Goal: Task Accomplishment & Management: Use online tool/utility

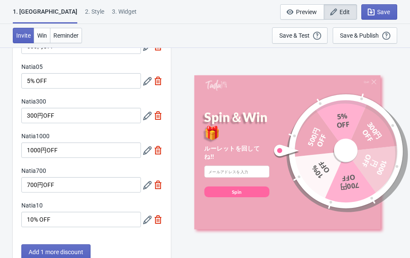
scroll to position [108, 0]
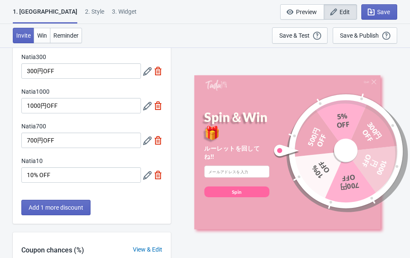
click at [145, 138] on icon at bounding box center [147, 140] width 9 height 9
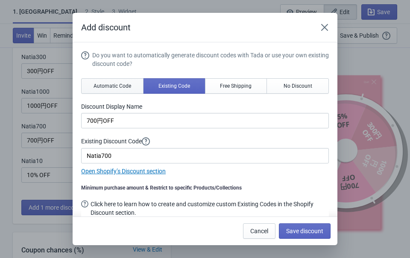
click at [113, 83] on span "Automatic Code" at bounding box center [113, 85] width 38 height 7
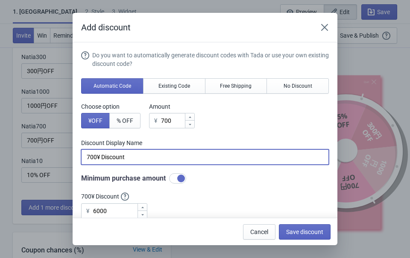
drag, startPoint x: 138, startPoint y: 157, endPoint x: 97, endPoint y: 153, distance: 41.7
click at [97, 153] on input "700¥ Discount" at bounding box center [205, 156] width 248 height 15
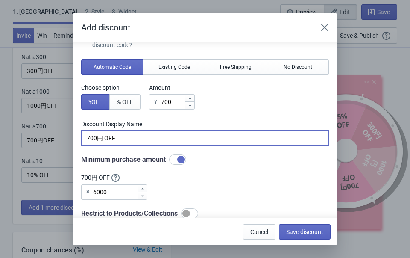
type input "700円 OFF"
click at [122, 189] on input "6000" at bounding box center [115, 191] width 44 height 15
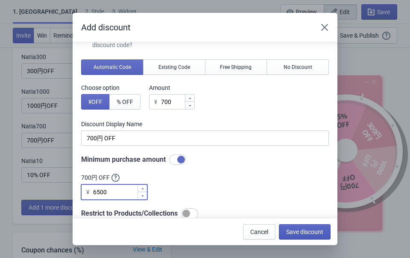
type input "6500"
click at [306, 231] on span "Save discount" at bounding box center [304, 231] width 37 height 7
type input "700円 OFF"
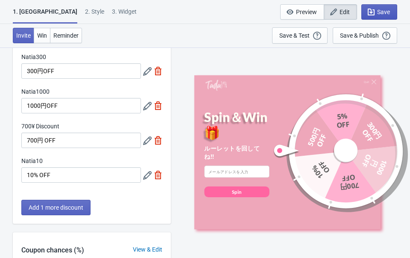
click at [388, 13] on span "Save" at bounding box center [383, 12] width 13 height 7
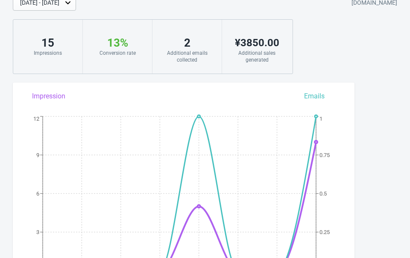
scroll to position [44, 0]
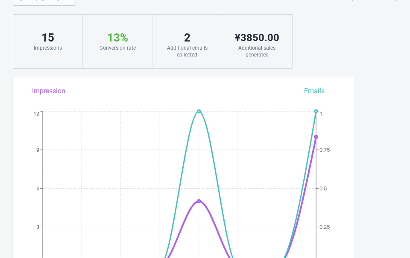
click at [388, 22] on div "Aug 29, 2025 - Sep 5, 2025 jctp6e-1y.myshopify.com 15 Impressions 13 % Your Tad…" at bounding box center [205, 29] width 410 height 79
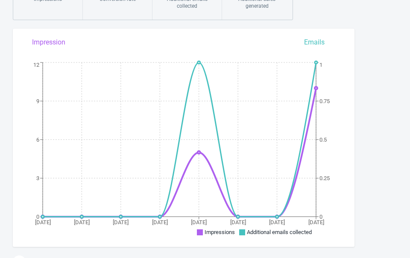
scroll to position [56, 0]
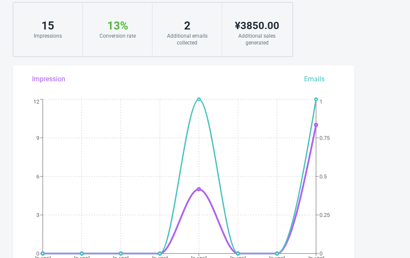
click at [41, 29] on div "15" at bounding box center [48, 26] width 52 height 14
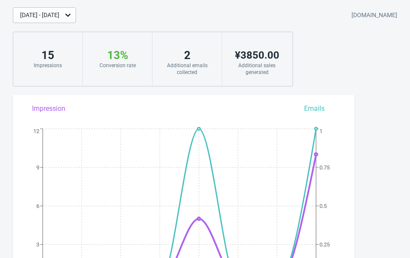
scroll to position [0, 0]
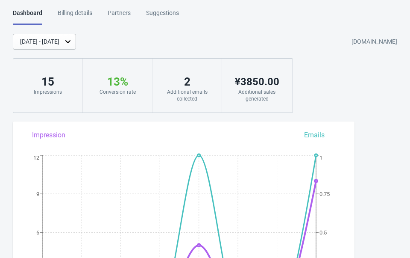
click at [120, 10] on div "Partners" at bounding box center [119, 16] width 23 height 15
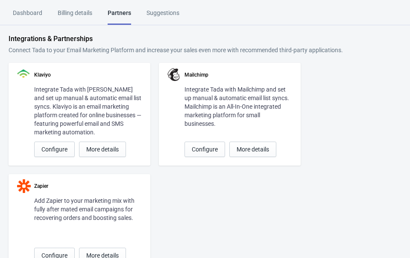
click at [127, 11] on div "Partners" at bounding box center [120, 17] width 24 height 16
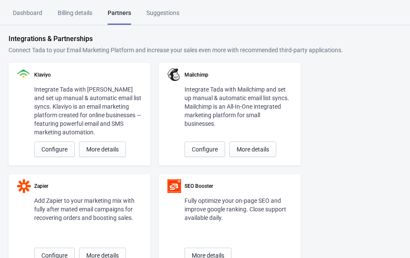
click at [80, 10] on div "Billing details" at bounding box center [75, 16] width 35 height 15
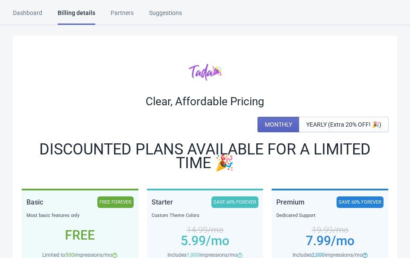
click at [119, 12] on div "Partners" at bounding box center [122, 16] width 23 height 15
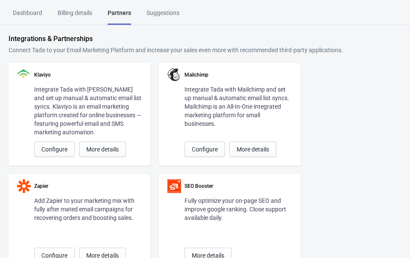
click at [74, 15] on div "Billing details" at bounding box center [75, 16] width 35 height 15
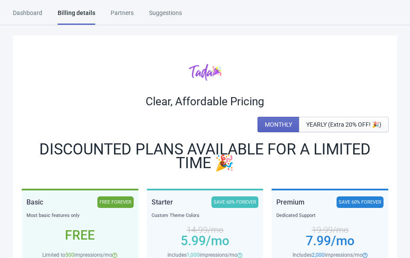
click at [32, 12] on div "Dashboard" at bounding box center [27, 16] width 29 height 15
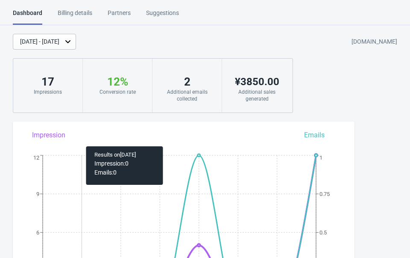
scroll to position [44, 0]
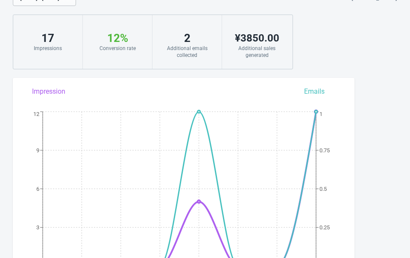
click at [318, 89] on div "Aug 29 Aug 30 Aug 31 Sep 1 Sep 2 Sep 3 Sep 4 Sep 5 0 3 6 9 12 0 0.25 0.5 0.75 1…" at bounding box center [184, 175] width 342 height 179
click at [318, 93] on div "Aug 29 Aug 30 Aug 31 Sep 1 Sep 2 Sep 3 Sep 4 Sep 5 0 3 6 9 12 0 0.25 0.5 0.75 1…" at bounding box center [184, 175] width 342 height 179
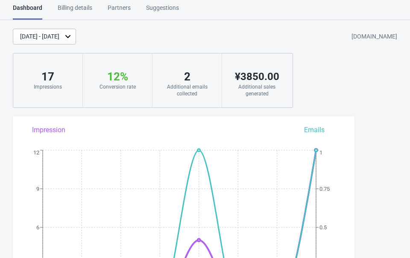
scroll to position [0, 0]
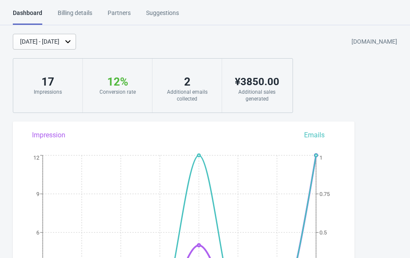
click at [77, 14] on div "Billing details" at bounding box center [75, 16] width 35 height 15
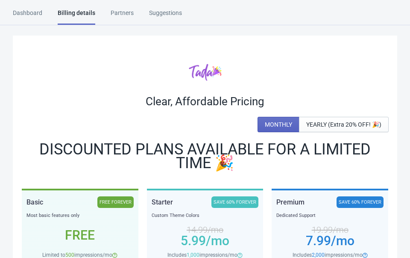
click at [124, 9] on div "Partners" at bounding box center [122, 16] width 23 height 15
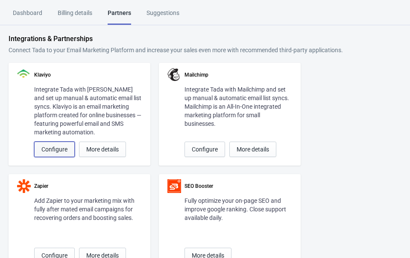
click at [55, 151] on span "Configure" at bounding box center [54, 149] width 26 height 7
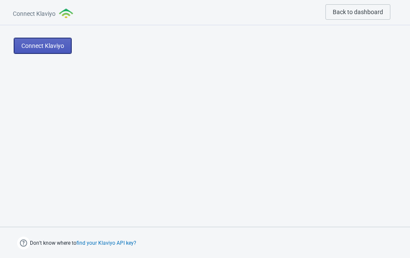
click at [37, 47] on span "Connect Klaviyo" at bounding box center [42, 45] width 43 height 7
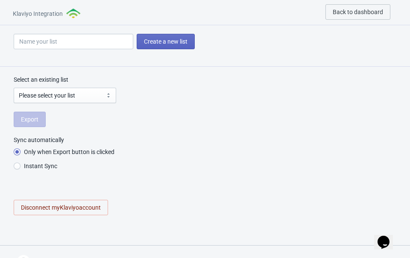
radio input "true"
click at [15, 164] on input "Instant Sync" at bounding box center [17, 169] width 7 height 15
radio input "true"
click at [30, 94] on select "Please select your list Email List 手動カゴ落ち対象2025/4/17 Preview List SMS List" at bounding box center [65, 95] width 103 height 15
click at [32, 39] on input at bounding box center [74, 41] width 120 height 15
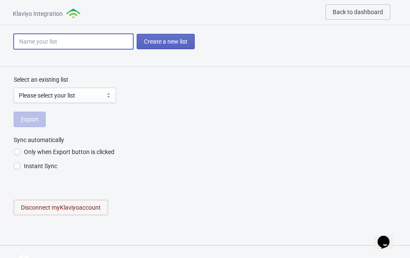
type input "T"
radio input "true"
type input "Td"
radio input "true"
type input "Tda"
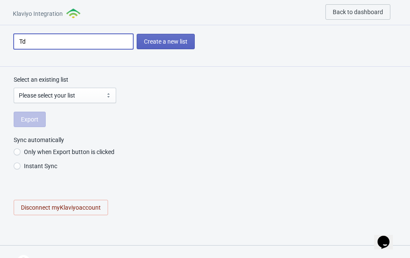
radio input "true"
type input "Tda"
radio input "true"
type input "Tda"
radio input "true"
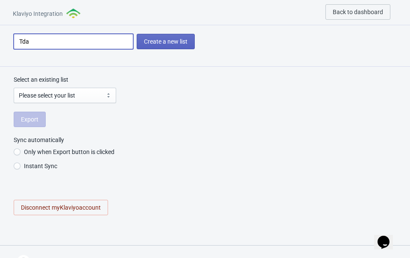
type input "Td"
radio input "true"
type input "T"
radio input "true"
type input "Ta"
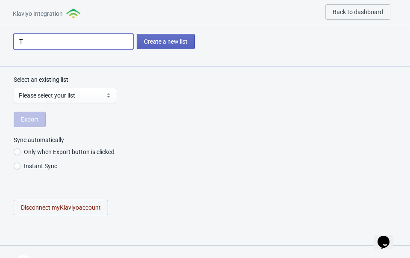
radio input "true"
type input "Tad"
radio input "true"
type input "[PERSON_NAME]"
radio input "true"
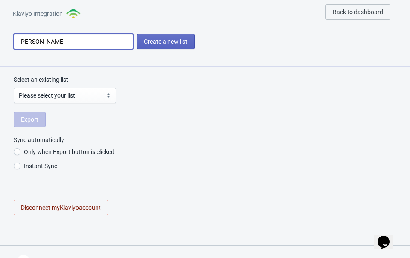
type input "[PERSON_NAME]"
radio input "true"
type input "Tada s"
radio input "true"
type input "Tada sp"
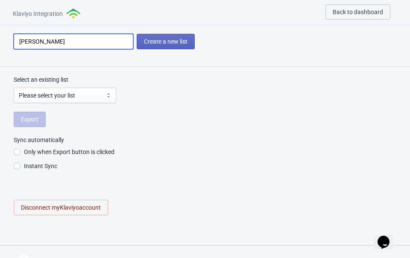
radio input "true"
type input "Tada spi"
radio input "true"
type input "Tada spin"
radio input "true"
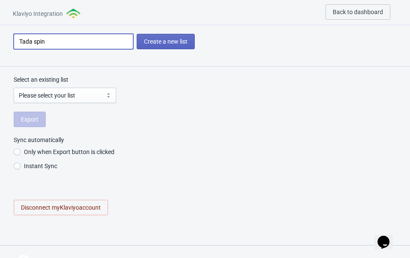
type input "Tada spin"
radio input "true"
type input "Tada spin w"
radio input "true"
type input "Tada spin wh"
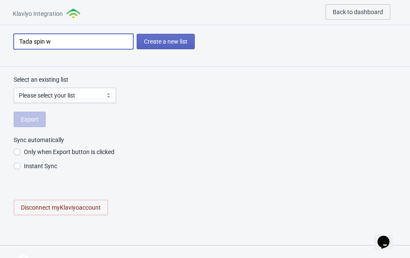
radio input "true"
type input "Tada spin whe"
radio input "true"
type input "Tada spin whee"
radio input "true"
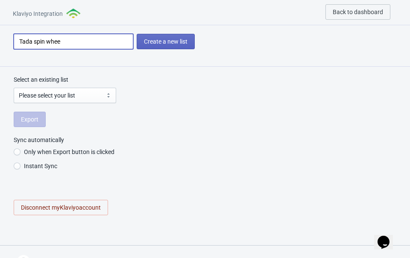
type input "Tada spin wheel"
radio input "true"
type input "Tada spin wheel"
click at [36, 94] on select "Please select your list Email List 手動カゴ落ち対象2025/4/17 Preview List SMS List" at bounding box center [65, 95] width 103 height 15
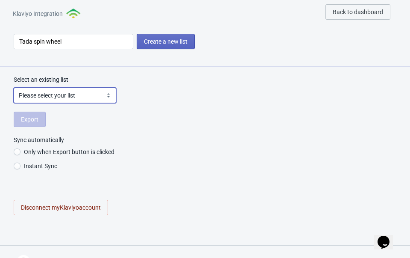
scroll to position [18, 0]
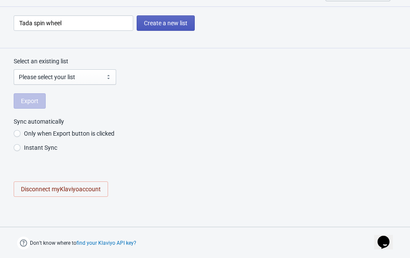
click at [182, 15] on button "Create a new list" at bounding box center [166, 22] width 58 height 15
radio input "true"
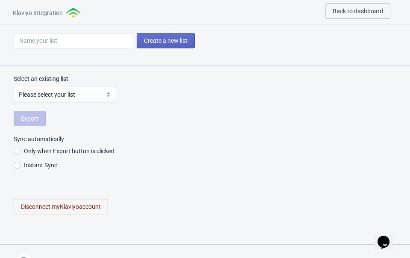
scroll to position [0, 0]
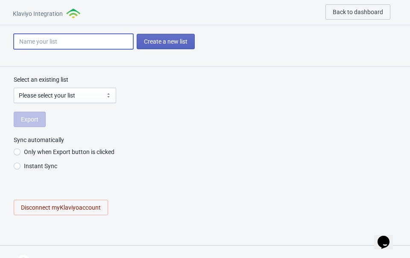
click at [96, 43] on input at bounding box center [74, 41] width 120 height 15
type input "T"
radio input "true"
type input "Ta"
radio input "true"
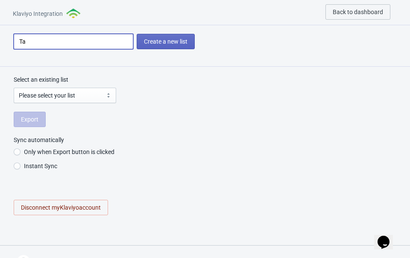
type input "Tad"
radio input "true"
type input "[PERSON_NAME]"
radio input "true"
type input "[PERSON_NAME]"
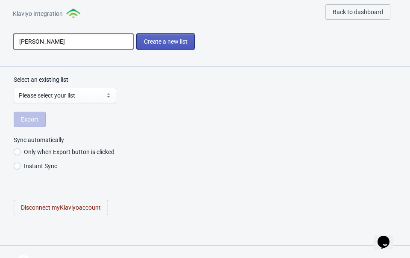
click at [148, 41] on span "Create a new list" at bounding box center [166, 41] width 44 height 7
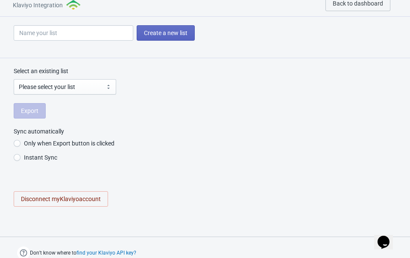
scroll to position [8, 0]
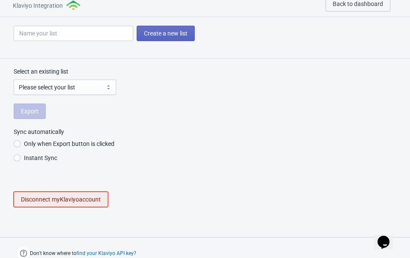
click at [66, 201] on span "Disconnect my Klaviyo account" at bounding box center [61, 199] width 80 height 7
radio input "true"
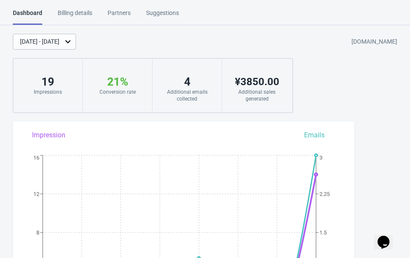
click at [71, 13] on div "Billing details" at bounding box center [75, 16] width 35 height 15
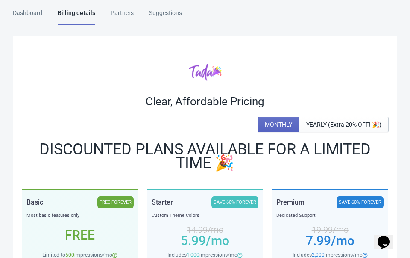
click at [120, 21] on div "Partners" at bounding box center [122, 16] width 23 height 15
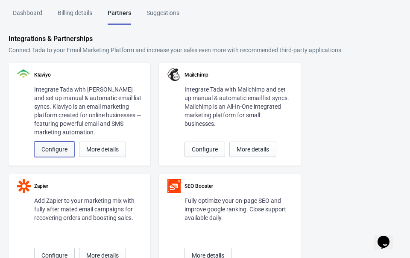
click at [63, 149] on span "Configure" at bounding box center [54, 149] width 26 height 7
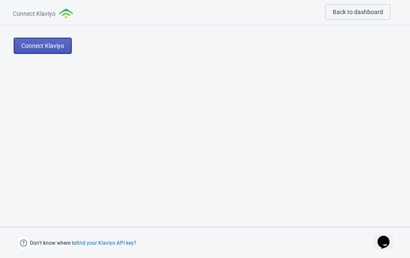
click at [53, 51] on button "Connect Klaviyo" at bounding box center [42, 45] width 57 height 15
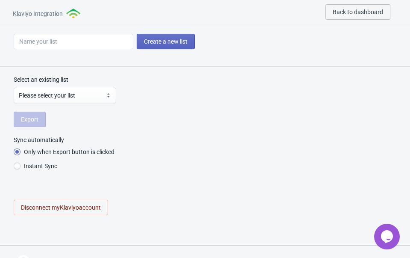
radio input "true"
click at [353, 11] on span "Back to dashboard" at bounding box center [358, 12] width 50 height 7
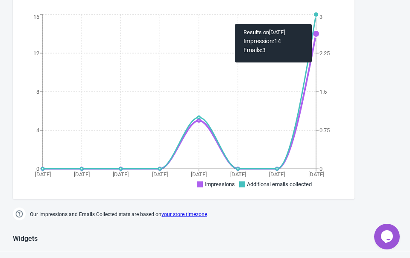
scroll to position [155, 0]
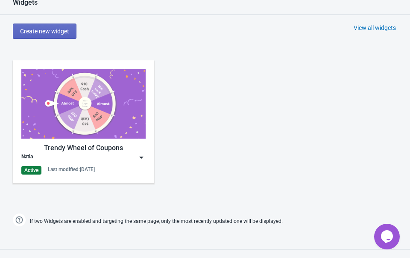
scroll to position [485, 0]
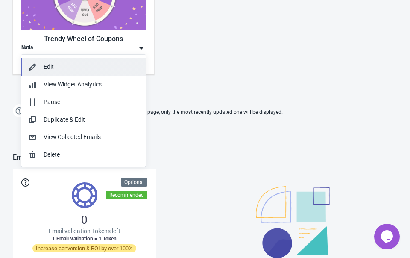
click at [43, 65] on div "Edit" at bounding box center [83, 66] width 111 height 9
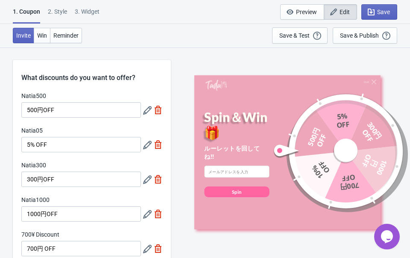
click at [147, 108] on icon at bounding box center [147, 110] width 9 height 9
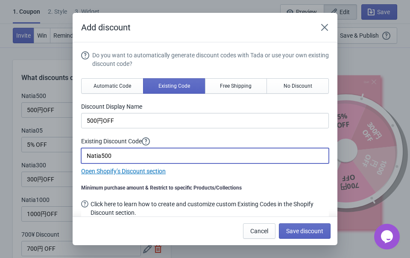
click at [121, 158] on input "Natia500" at bounding box center [205, 155] width 248 height 15
type input "Natia500812"
click at [310, 231] on span "Save discount" at bounding box center [304, 230] width 37 height 7
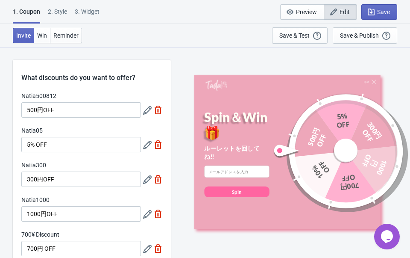
click at [148, 144] on icon at bounding box center [147, 145] width 9 height 9
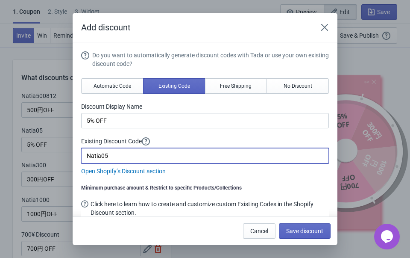
click at [119, 155] on input "Natia05" at bounding box center [205, 155] width 248 height 15
type input "Natia05013"
click at [326, 230] on button "Save discount" at bounding box center [305, 230] width 52 height 15
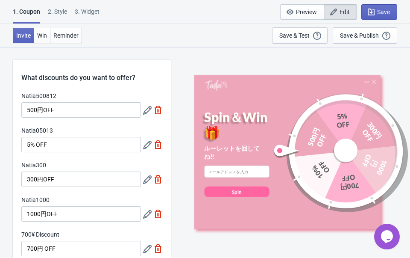
scroll to position [7, 0]
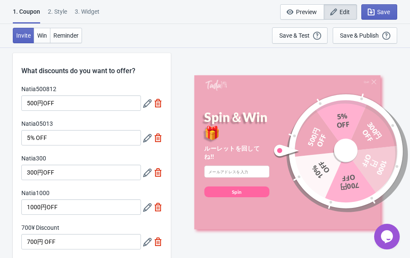
click at [147, 170] on icon at bounding box center [147, 172] width 9 height 9
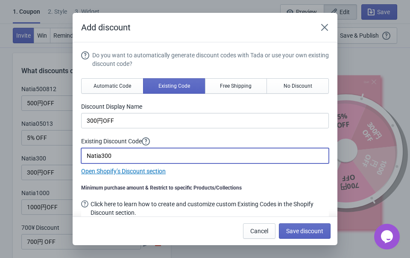
click at [120, 157] on input "Natia300" at bounding box center [205, 155] width 248 height 15
click at [116, 156] on input "Natia300" at bounding box center [205, 155] width 248 height 15
type input "Natia300597"
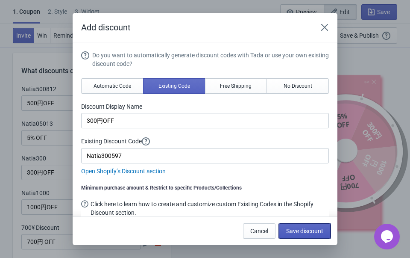
click at [315, 232] on span "Save discount" at bounding box center [304, 230] width 37 height 7
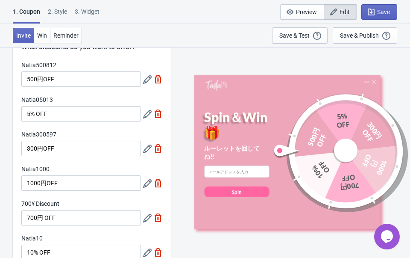
scroll to position [29, 0]
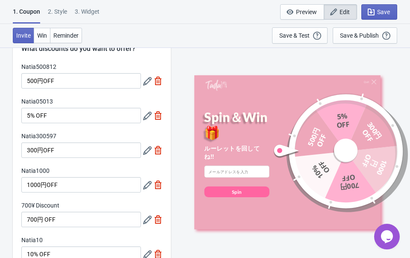
click at [145, 183] on icon at bounding box center [147, 185] width 9 height 9
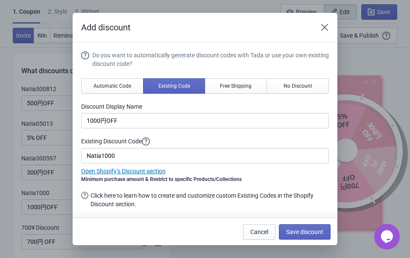
scroll to position [0, 0]
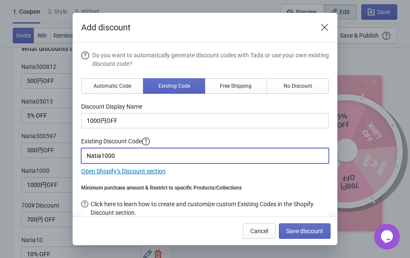
click at [137, 158] on input "Natia1000" at bounding box center [205, 155] width 248 height 15
type input "Natia100082"
click at [318, 230] on span "Save discount" at bounding box center [304, 230] width 37 height 7
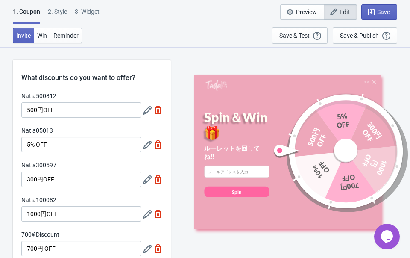
scroll to position [29, 0]
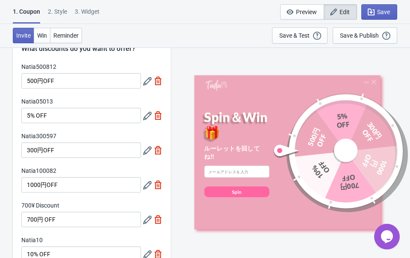
click at [143, 214] on div at bounding box center [152, 219] width 19 height 15
click at [146, 188] on icon at bounding box center [147, 185] width 9 height 9
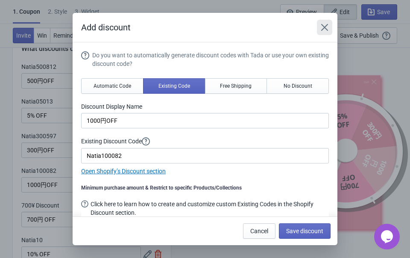
click at [329, 26] on icon "Close" at bounding box center [325, 27] width 9 height 9
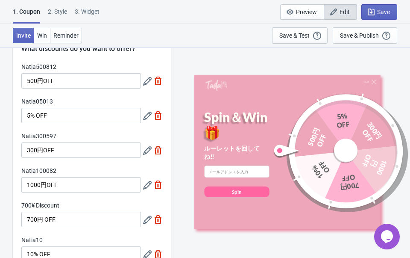
click at [149, 218] on icon at bounding box center [147, 219] width 9 height 9
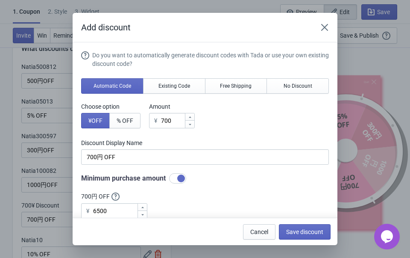
scroll to position [0, 0]
click at [162, 88] on span "Existing Code" at bounding box center [175, 85] width 32 height 7
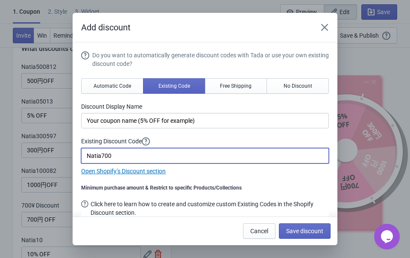
click at [129, 157] on input "Natia700" at bounding box center [205, 155] width 248 height 15
type input "Natia700115"
click at [300, 233] on span "Save discount" at bounding box center [304, 230] width 37 height 7
type input "Your coupon name (5% OFF for example)"
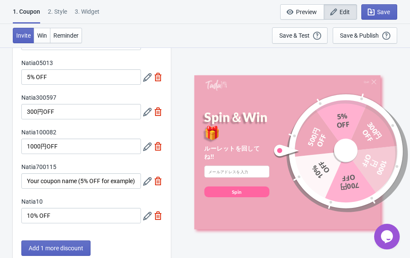
scroll to position [67, 0]
click at [146, 182] on icon at bounding box center [147, 181] width 9 height 9
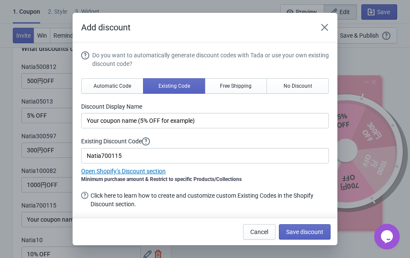
scroll to position [0, 0]
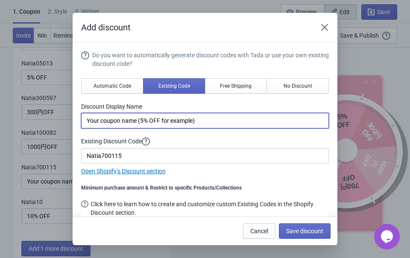
drag, startPoint x: 214, startPoint y: 123, endPoint x: 66, endPoint y: 109, distance: 148.1
click at [66, 109] on div "Add discount Do you want to automatically generate discount codes with Tada or …" at bounding box center [205, 129] width 410 height 232
type input "5% OFF"
click at [304, 231] on span "Save discount" at bounding box center [304, 230] width 37 height 7
type input "5% OFF"
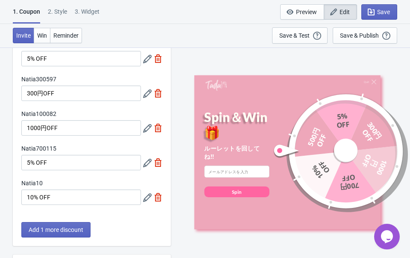
scroll to position [88, 0]
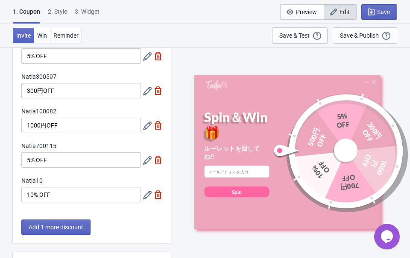
click at [147, 158] on icon at bounding box center [147, 160] width 9 height 9
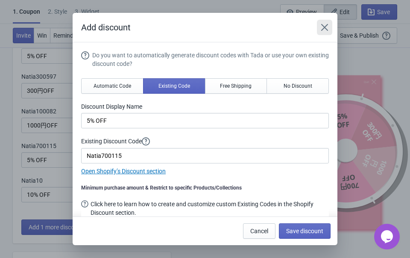
click at [324, 26] on icon "Close" at bounding box center [324, 27] width 7 height 7
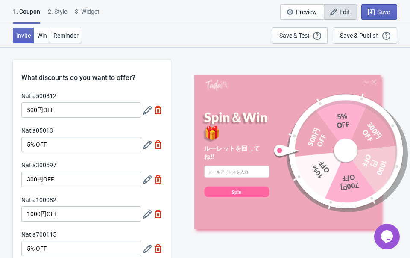
scroll to position [88, 0]
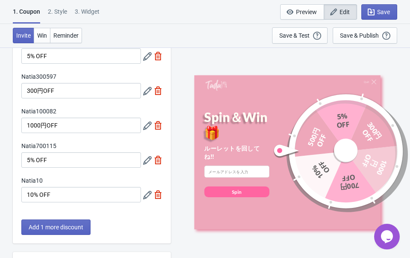
click at [147, 193] on icon at bounding box center [147, 195] width 9 height 9
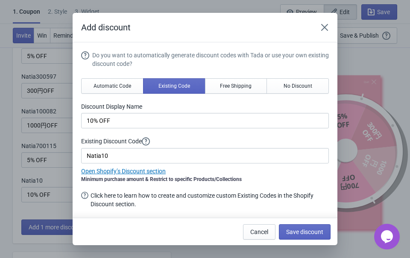
scroll to position [0, 0]
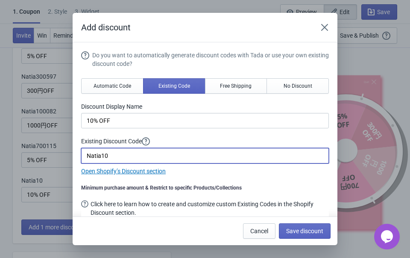
click at [128, 154] on input "Natia10" at bounding box center [205, 155] width 248 height 15
type input "Natia10629"
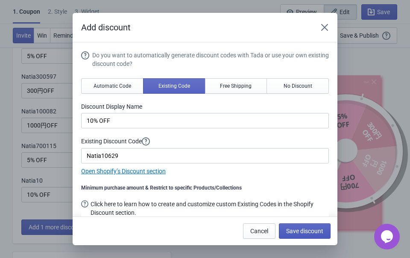
click at [297, 229] on span "Save discount" at bounding box center [304, 230] width 37 height 7
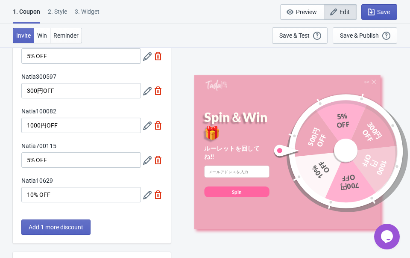
click at [391, 12] on button "Save" at bounding box center [380, 11] width 36 height 15
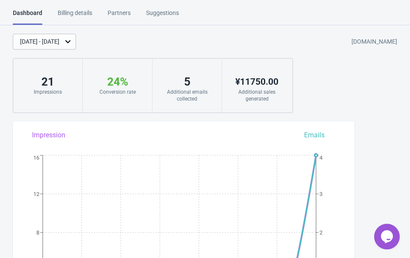
click at [73, 9] on div "Billing details" at bounding box center [75, 16] width 35 height 15
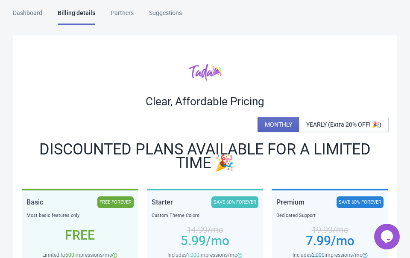
click at [136, 6] on html "Dashboard Billing details Partners Suggestions Dashboard Billing details Partne…" at bounding box center [205, 129] width 410 height 258
click at [124, 9] on div "Partners" at bounding box center [122, 16] width 23 height 15
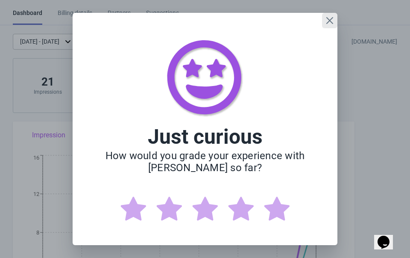
click at [326, 18] on icon "Close" at bounding box center [330, 20] width 9 height 9
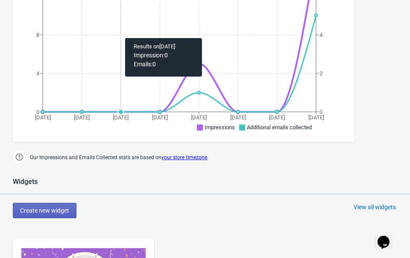
scroll to position [388, 0]
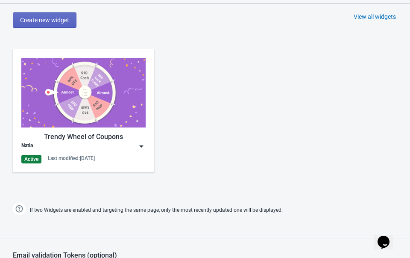
click at [80, 132] on div "Trendy Wheel of Coupons" at bounding box center [83, 137] width 124 height 10
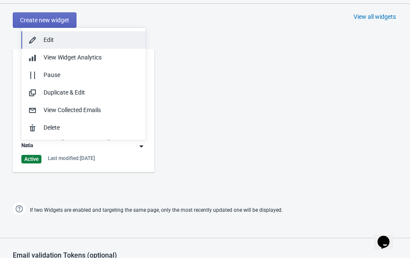
click at [48, 38] on div "Edit" at bounding box center [91, 39] width 95 height 9
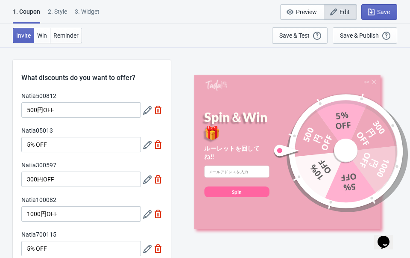
click at [146, 108] on icon at bounding box center [147, 110] width 9 height 9
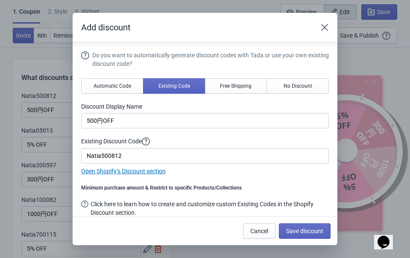
scroll to position [8, 0]
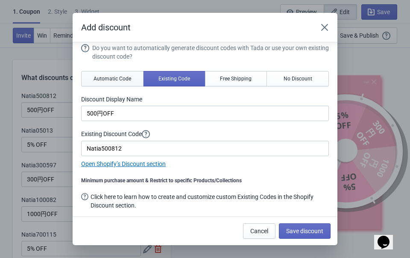
click at [117, 74] on button "Automatic Code" at bounding box center [112, 78] width 62 height 15
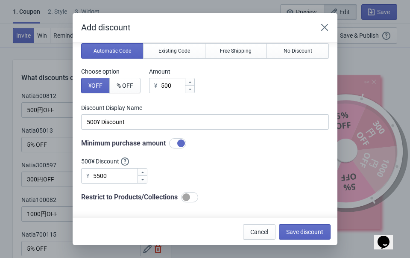
scroll to position [89, 0]
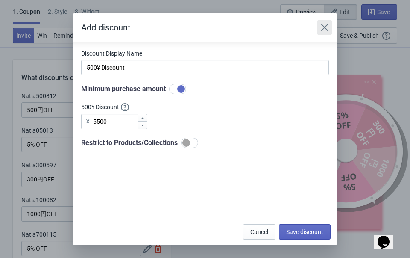
click at [324, 27] on icon "Close" at bounding box center [324, 27] width 7 height 7
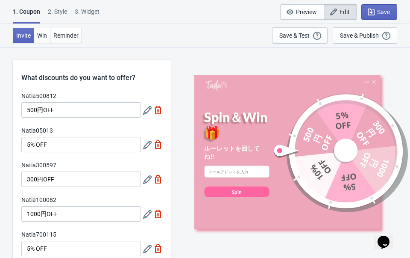
click at [59, 9] on div "2 . Style" at bounding box center [57, 14] width 19 height 15
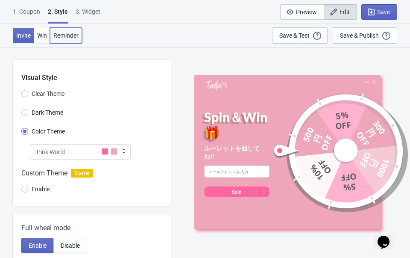
click at [70, 30] on button "Reminder" at bounding box center [66, 35] width 32 height 15
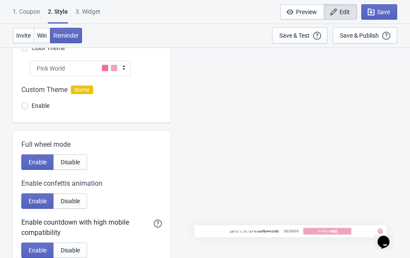
scroll to position [0, 0]
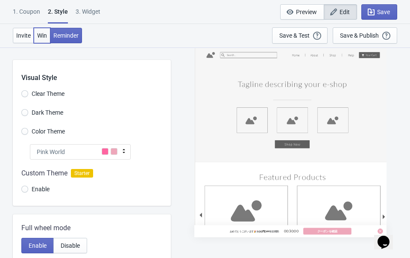
click at [44, 34] on span "Win" at bounding box center [42, 35] width 10 height 7
radio input "true"
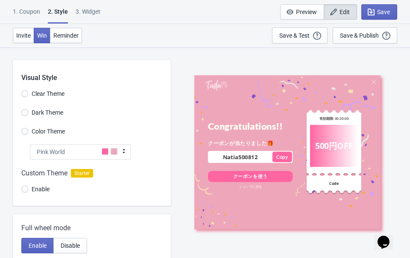
scroll to position [266, 0]
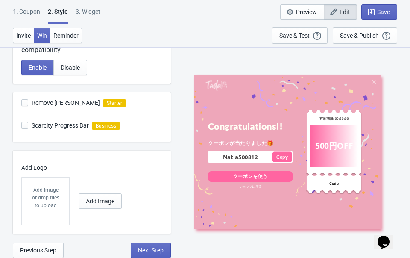
click at [89, 11] on div "3. Widget" at bounding box center [88, 14] width 25 height 15
select select "once"
select select "1"
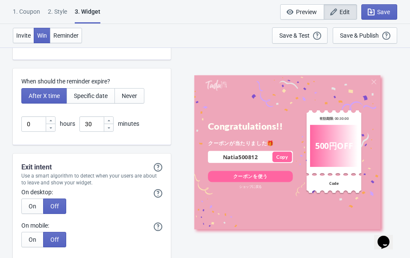
scroll to position [2092, 0]
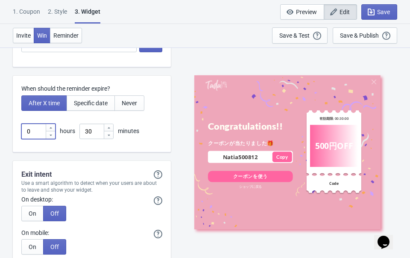
click at [37, 132] on input "0" at bounding box center [33, 131] width 24 height 15
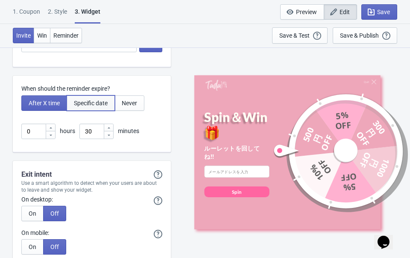
click at [85, 102] on span "Specific date" at bounding box center [91, 103] width 34 height 7
type input ", Valid until"
type input "Expires on"
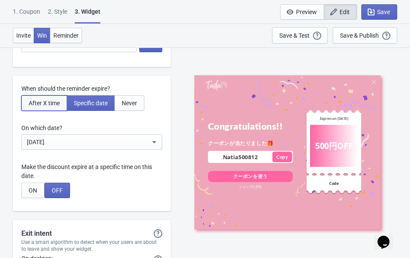
click at [57, 102] on span "After X time" at bounding box center [44, 103] width 31 height 7
type input ", Valid for"
type input "Expires in:"
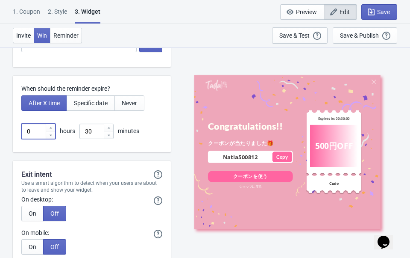
click at [30, 129] on input "0" at bounding box center [33, 131] width 24 height 15
click at [50, 132] on div at bounding box center [50, 135] width 9 height 8
type input "2"
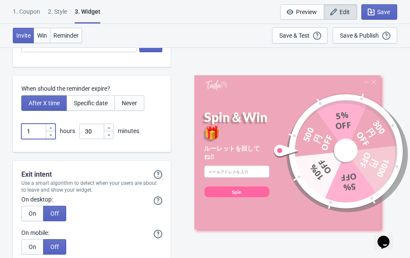
click at [50, 126] on icon at bounding box center [50, 127] width 5 height 5
type input "2"
click at [109, 134] on icon at bounding box center [109, 134] width 3 height 1
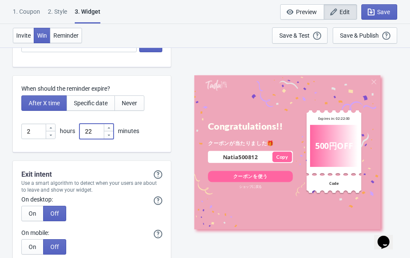
click at [98, 130] on input "22" at bounding box center [91, 131] width 24 height 15
type input "2"
type input "0"
click at [51, 126] on icon at bounding box center [50, 127] width 5 height 5
type input "3"
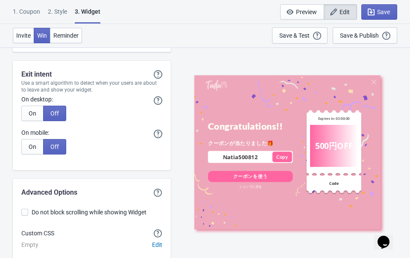
scroll to position [2233, 0]
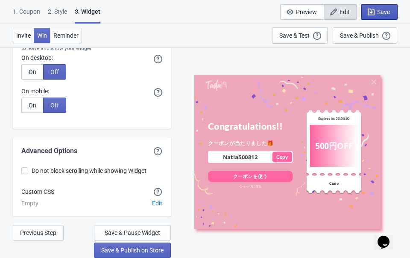
click at [383, 8] on span "Save" at bounding box center [379, 12] width 21 height 9
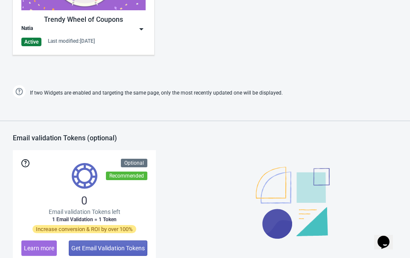
scroll to position [380, 0]
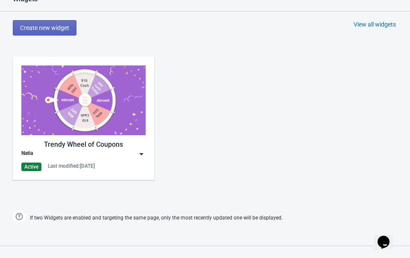
click at [138, 153] on img at bounding box center [141, 154] width 9 height 9
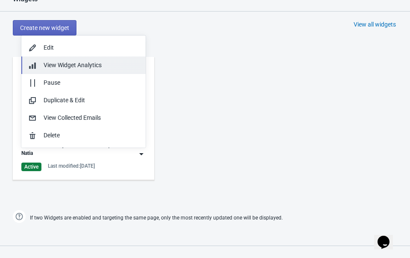
click at [46, 62] on span "View Widget Analytics" at bounding box center [73, 65] width 58 height 7
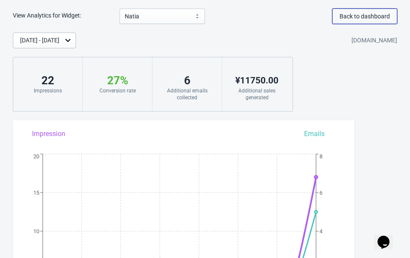
click at [375, 14] on span "Back to dashboard" at bounding box center [365, 16] width 50 height 7
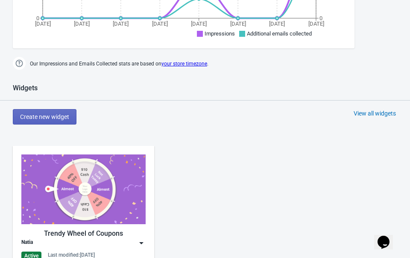
scroll to position [359, 0]
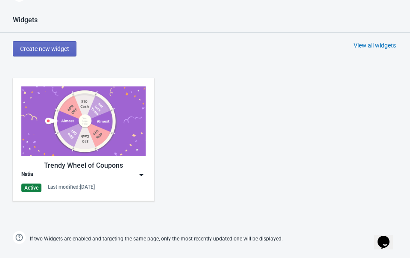
click at [98, 170] on div "Trendy Wheel of Coupons" at bounding box center [83, 165] width 124 height 10
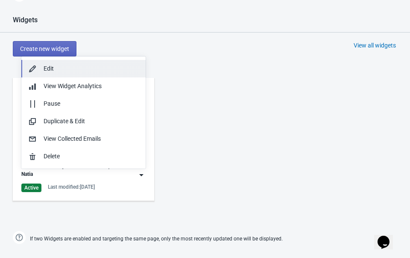
click at [60, 65] on div "Edit" at bounding box center [91, 68] width 95 height 9
